Goal: Information Seeking & Learning: Learn about a topic

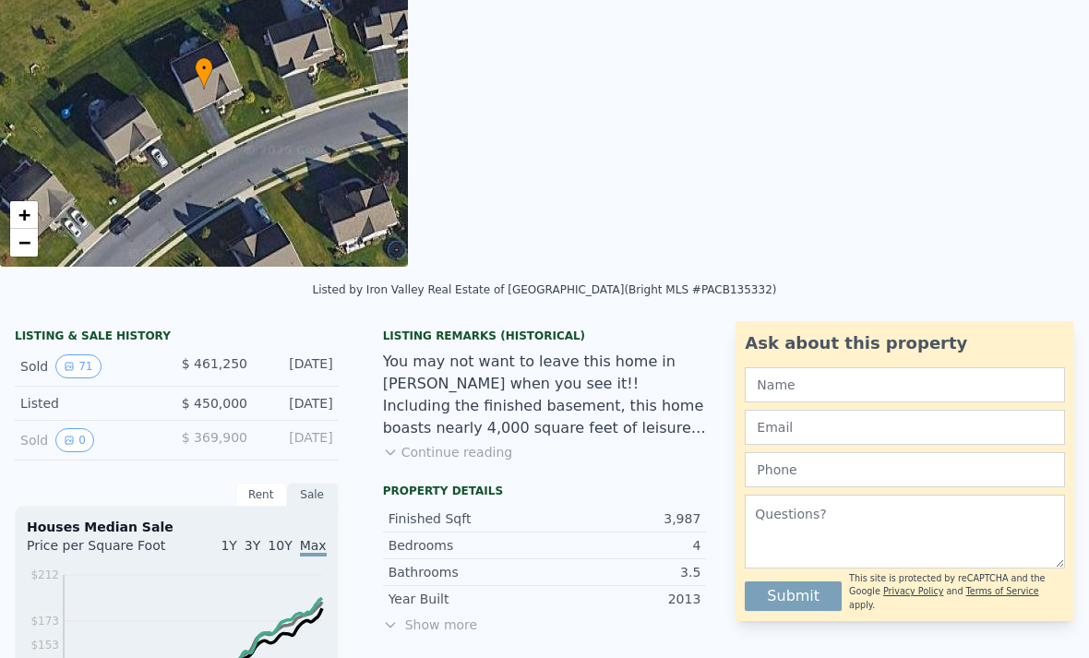
scroll to position [199, 0]
click at [310, 365] on div "[DATE]" at bounding box center [297, 365] width 71 height 24
click at [87, 364] on button "71" at bounding box center [77, 365] width 45 height 24
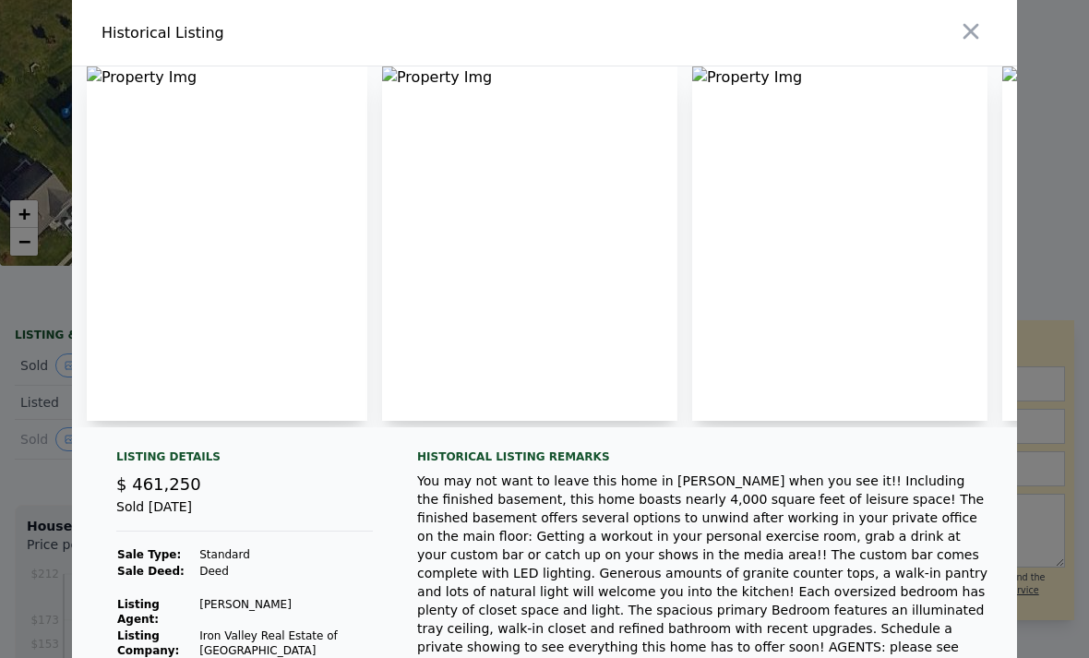
click at [340, 284] on img at bounding box center [227, 243] width 280 height 354
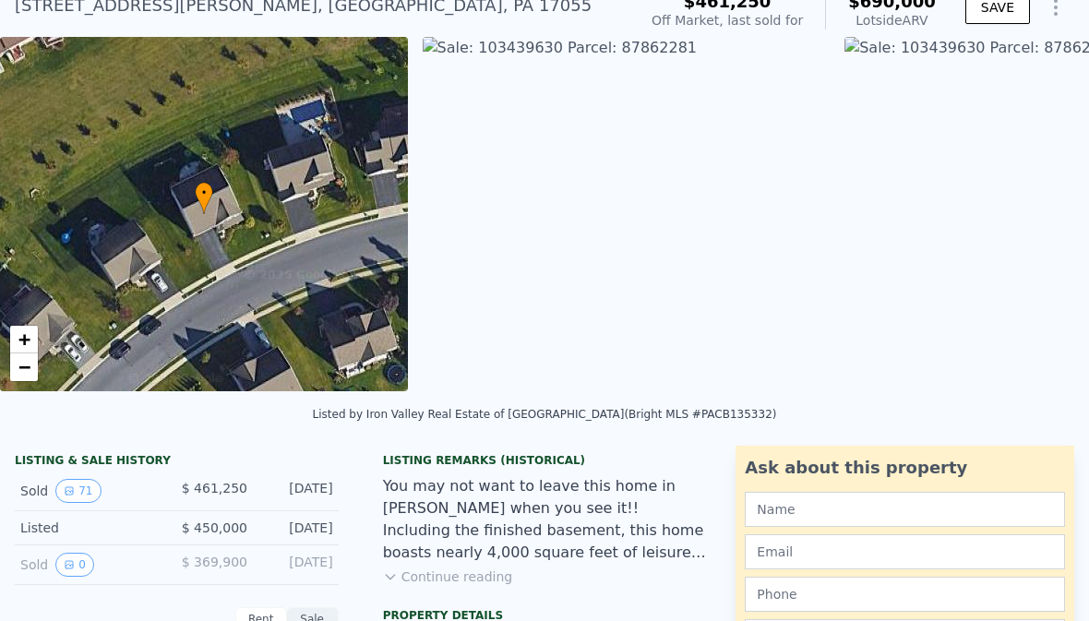
scroll to position [83, 0]
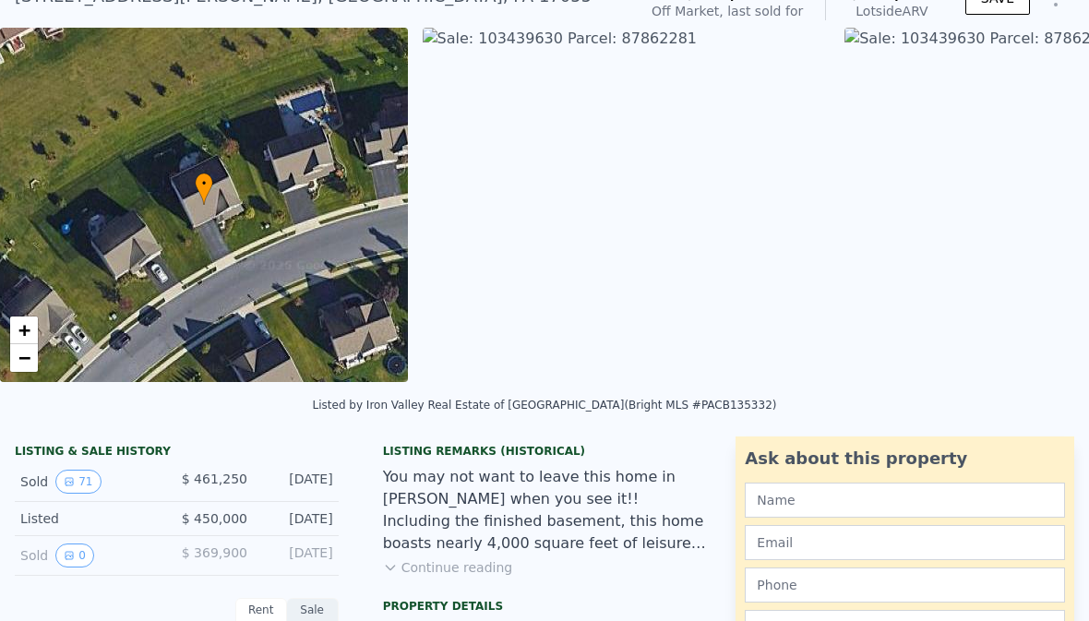
click at [76, 483] on button "71" at bounding box center [77, 482] width 45 height 24
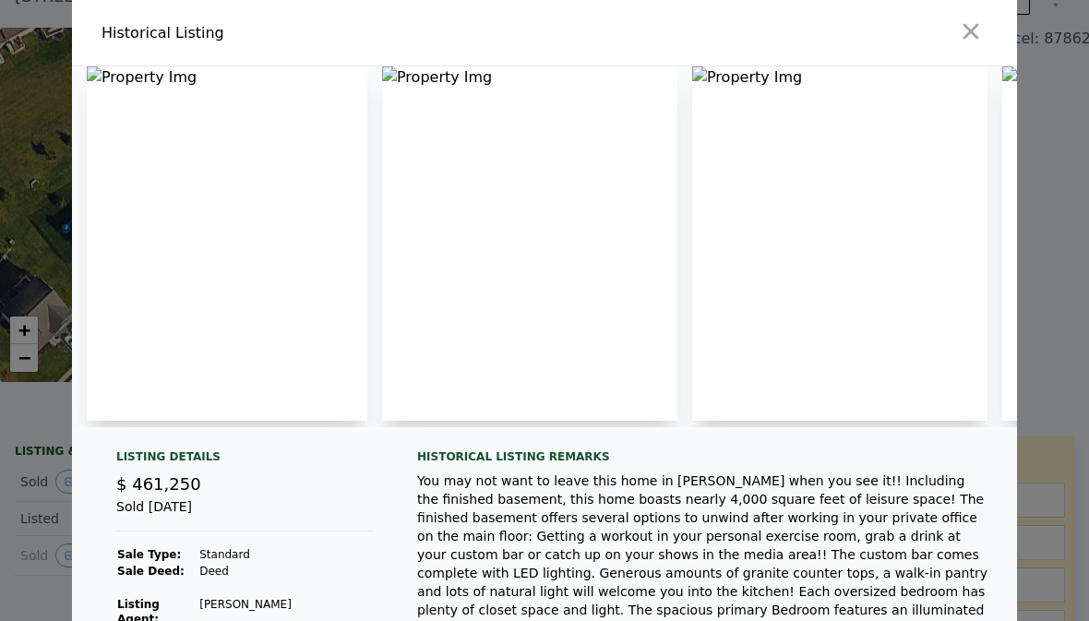
click at [326, 285] on img at bounding box center [227, 243] width 280 height 354
click at [306, 281] on img at bounding box center [227, 243] width 280 height 354
click at [266, 241] on img at bounding box center [227, 243] width 280 height 354
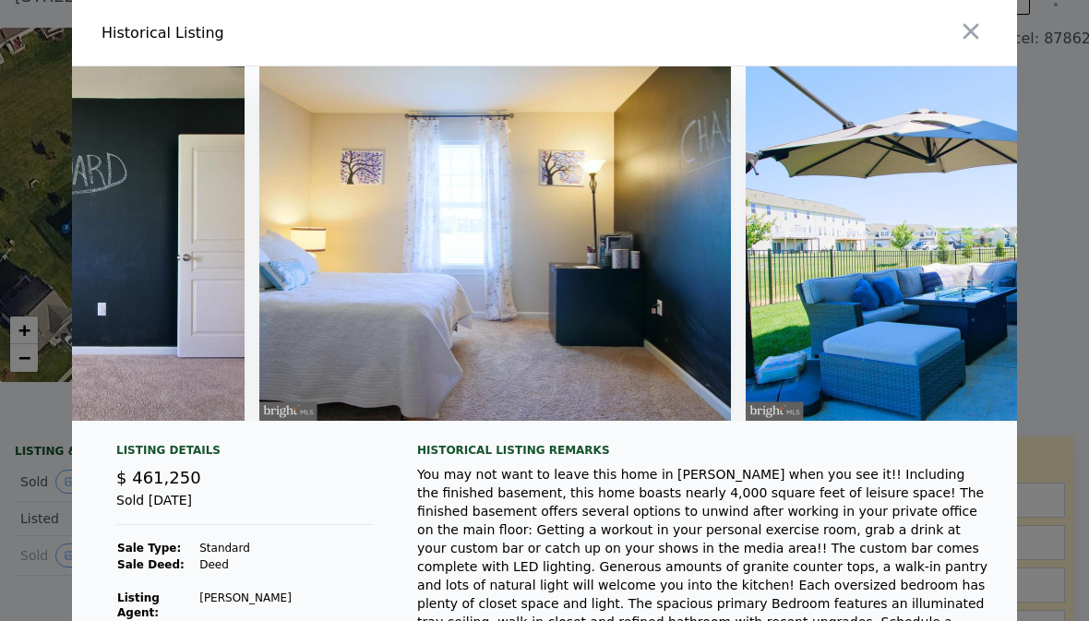
scroll to position [0, 24801]
click at [990, 11] on div at bounding box center [784, 33] width 465 height 66
click at [989, 11] on div at bounding box center [784, 33] width 465 height 66
click at [974, 21] on icon "button" at bounding box center [971, 31] width 26 height 26
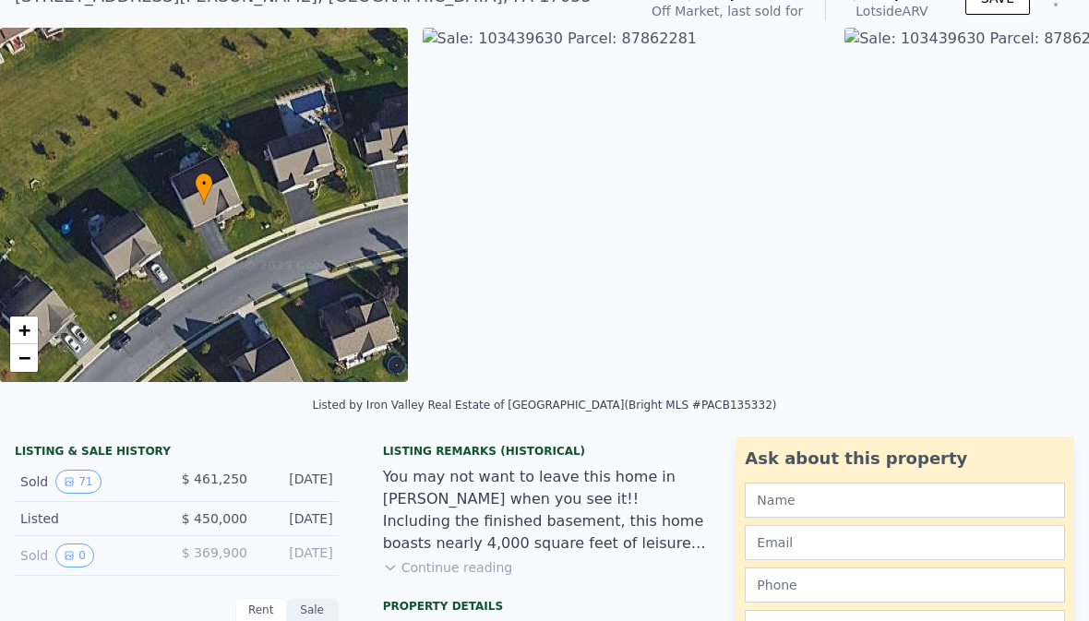
click at [71, 554] on icon "View historical data" at bounding box center [69, 555] width 7 height 7
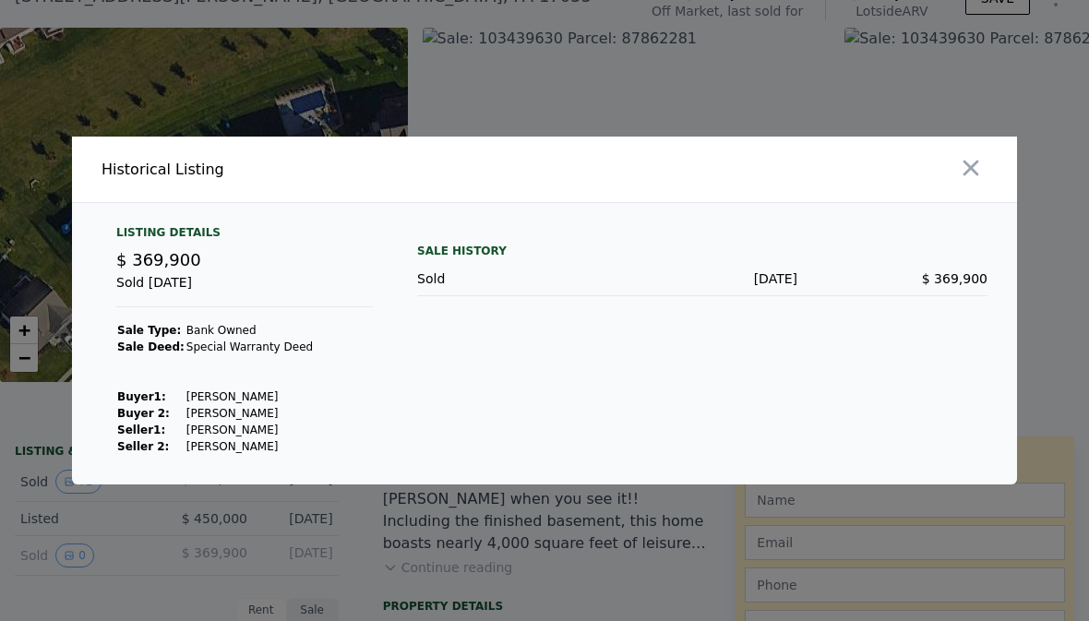
click at [985, 185] on button "button" at bounding box center [970, 167] width 33 height 33
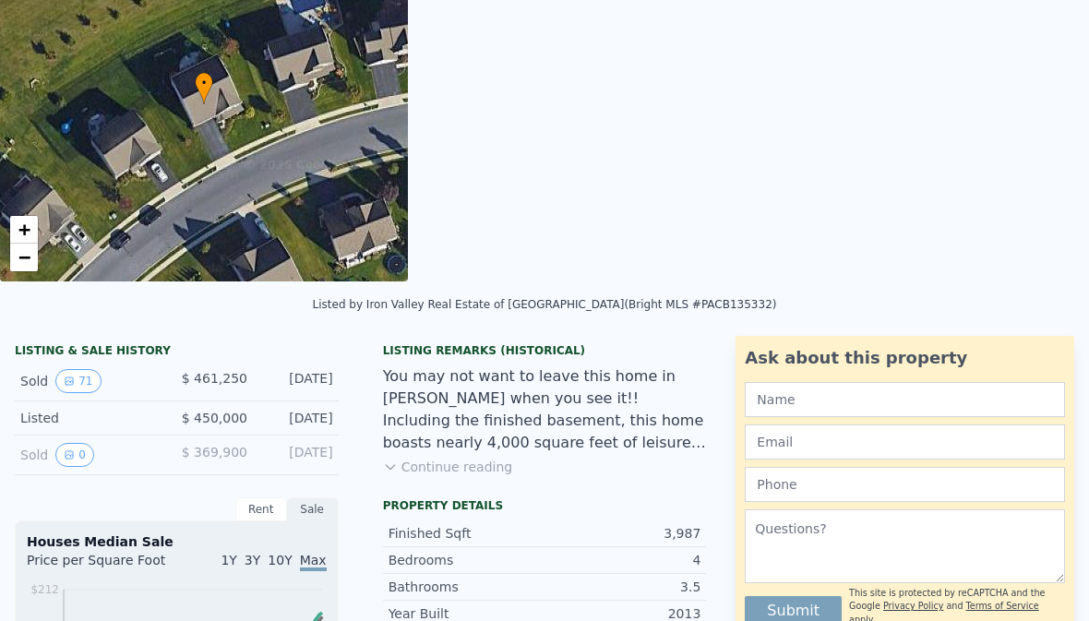
scroll to position [187, 0]
